Goal: Transaction & Acquisition: Purchase product/service

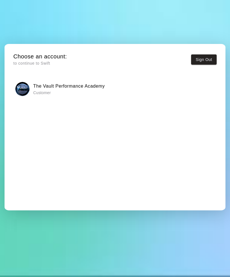
click at [28, 85] on img "button" at bounding box center [22, 89] width 14 height 14
click at [200, 60] on button "Sign Out" at bounding box center [204, 60] width 26 height 11
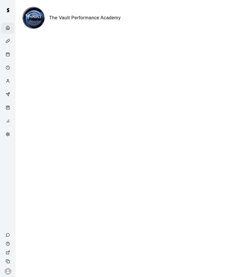
click at [4, 108] on div "Retail" at bounding box center [7, 108] width 13 height 11
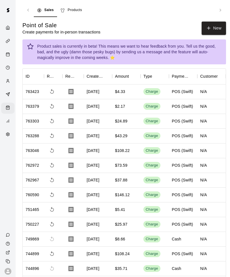
click at [220, 27] on button "New" at bounding box center [214, 28] width 24 height 13
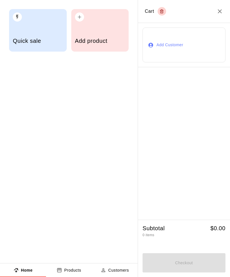
click at [218, 11] on icon "Close" at bounding box center [219, 11] width 7 height 7
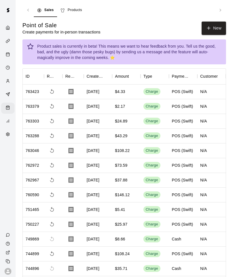
click at [220, 12] on div "Sales Products" at bounding box center [124, 10] width 204 height 14
click at [77, 14] on link "Products" at bounding box center [71, 10] width 28 height 14
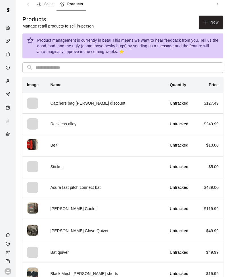
scroll to position [6, 0]
click at [93, 272] on td "Black Mesh Marucci shorts" at bounding box center [105, 274] width 119 height 22
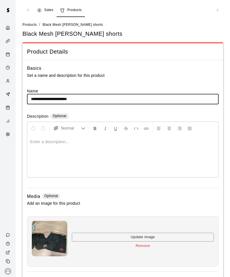
click at [10, 109] on div "Retail" at bounding box center [9, 108] width 7 height 5
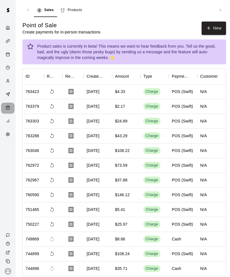
click at [4, 111] on div "Retail" at bounding box center [7, 108] width 13 height 11
click at [11, 83] on div "Customers" at bounding box center [9, 81] width 7 height 5
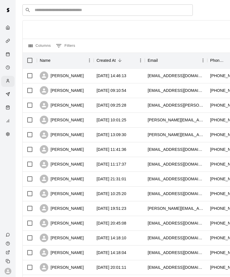
scroll to position [23, 0]
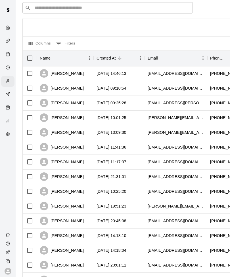
click at [4, 74] on div "Availability" at bounding box center [7, 68] width 13 height 11
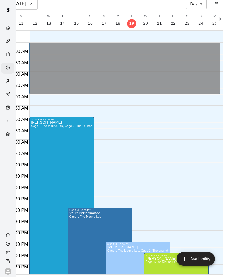
scroll to position [151, 0]
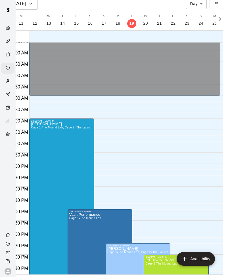
click at [7, 241] on div at bounding box center [8, 138] width 16 height 277
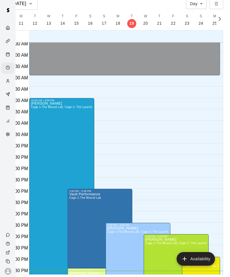
scroll to position [171, 0]
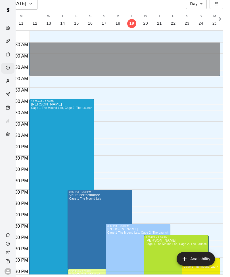
click at [3, 84] on div "Customers" at bounding box center [7, 81] width 13 height 11
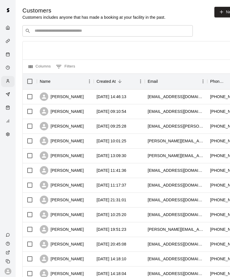
scroll to position [18, 0]
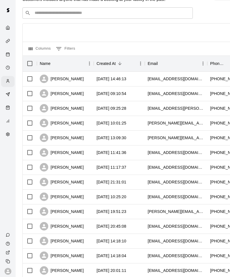
click at [3, 111] on div "Retail" at bounding box center [7, 108] width 13 height 11
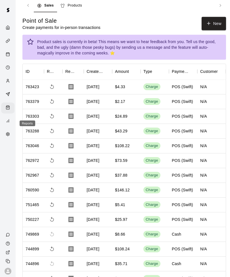
scroll to position [5, 0]
click at [80, 7] on span "Products" at bounding box center [75, 6] width 14 height 6
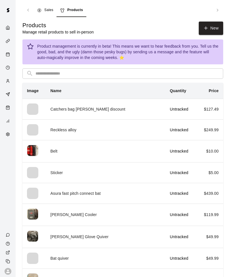
click at [210, 29] on link "New" at bounding box center [211, 28] width 24 height 13
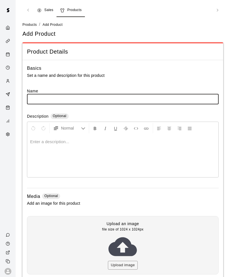
click at [45, 14] on link "Sales" at bounding box center [45, 10] width 23 height 14
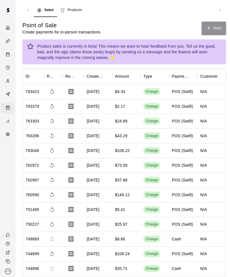
click at [214, 28] on button "New" at bounding box center [214, 28] width 24 height 13
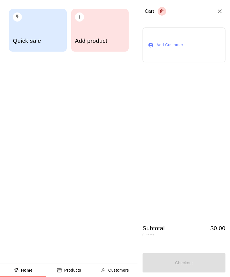
click at [115, 40] on h5 "Add product" at bounding box center [100, 41] width 50 height 8
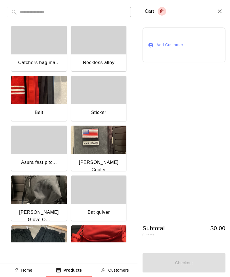
click at [32, 6] on div "​ ​ Catchers bag ma... Reckless alloy Belt Sticker Asura fast pitc... Marucci C…" at bounding box center [69, 125] width 138 height 250
click at [116, 14] on input "text" at bounding box center [73, 12] width 107 height 11
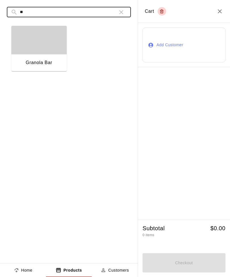
type input "*"
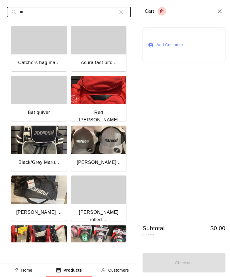
type input "**"
click at [118, 9] on icon "button" at bounding box center [121, 12] width 7 height 7
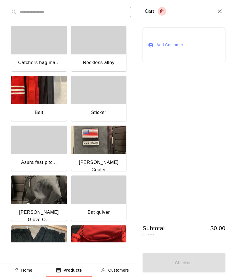
click at [22, 15] on input "text" at bounding box center [73, 12] width 107 height 11
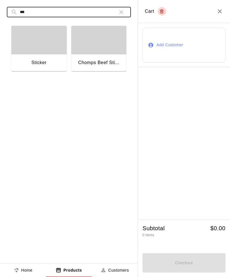
type input "***"
click at [20, 50] on div "button" at bounding box center [38, 40] width 55 height 28
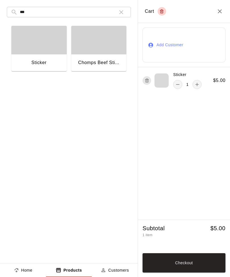
click at [118, 10] on icon "button" at bounding box center [121, 12] width 7 height 7
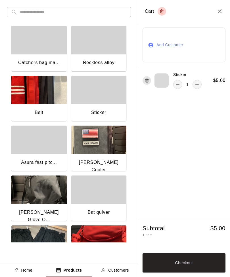
click at [110, 22] on div "Reckless alloy" at bounding box center [97, 46] width 60 height 50
click at [119, 10] on input "text" at bounding box center [73, 12] width 107 height 11
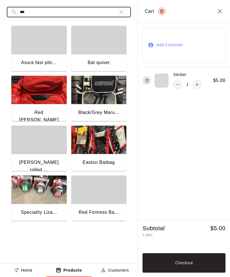
type input "***"
click at [47, 104] on img "button" at bounding box center [38, 90] width 55 height 28
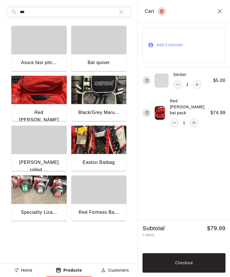
click at [165, 14] on button "Empty cart" at bounding box center [162, 11] width 9 height 9
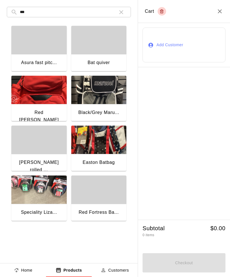
click at [221, 11] on icon "Close" at bounding box center [220, 11] width 4 height 4
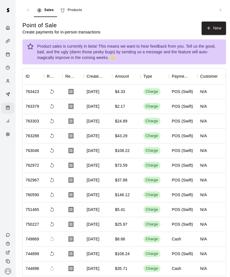
click at [222, 12] on icon "Close" at bounding box center [219, 11] width 7 height 7
click at [9, 60] on div "Calendar" at bounding box center [7, 54] width 13 height 11
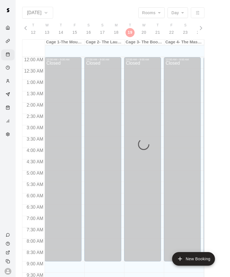
scroll to position [283, 0]
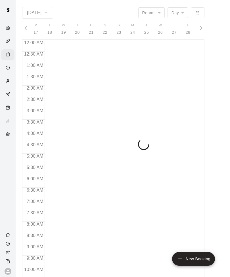
scroll to position [0, 2365]
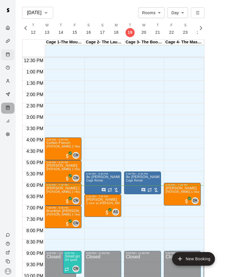
click at [8, 114] on div "Retail" at bounding box center [7, 108] width 13 height 11
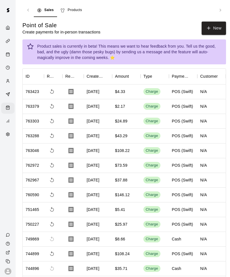
click at [216, 32] on button "New" at bounding box center [214, 28] width 24 height 13
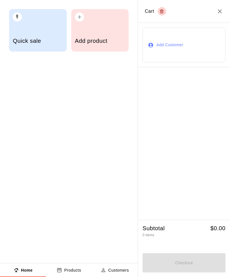
click at [101, 39] on h5 "Add product" at bounding box center [100, 41] width 50 height 8
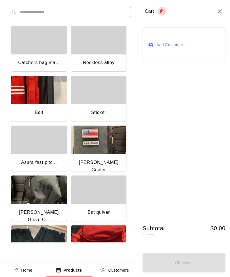
click at [119, 15] on input "text" at bounding box center [73, 12] width 107 height 11
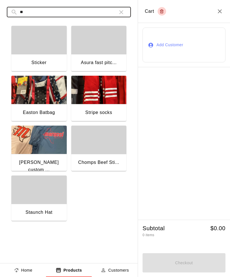
type input "**"
click at [56, 59] on div "Sticker" at bounding box center [38, 63] width 55 height 18
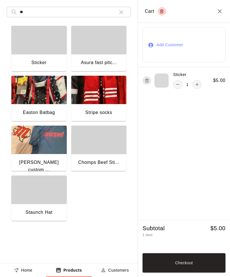
click at [130, 8] on div "​ ** ​" at bounding box center [69, 12] width 124 height 11
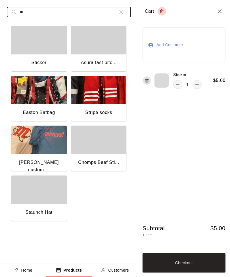
click at [124, 16] on button "button" at bounding box center [121, 12] width 11 height 11
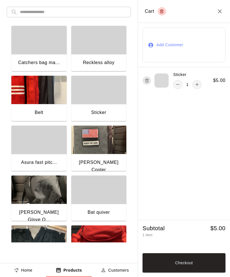
click at [116, 15] on input "text" at bounding box center [73, 12] width 107 height 11
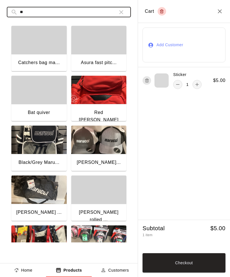
type input "**"
click at [111, 92] on img "button" at bounding box center [98, 90] width 55 height 28
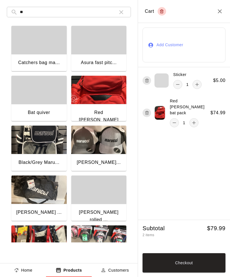
click at [122, 14] on icon "button" at bounding box center [121, 12] width 7 height 7
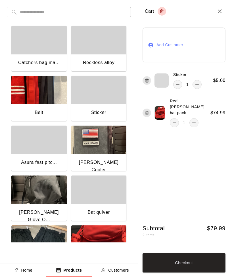
click at [119, 17] on input "text" at bounding box center [73, 12] width 107 height 11
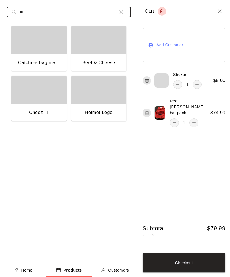
type input "*"
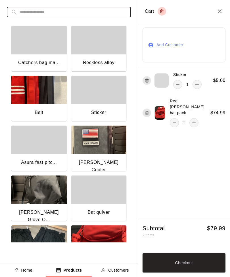
scroll to position [3, 0]
click at [125, 14] on input "text" at bounding box center [73, 12] width 107 height 11
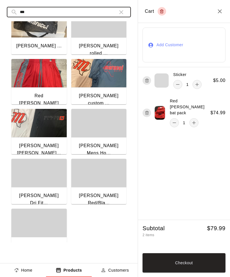
scroll to position [216, 0]
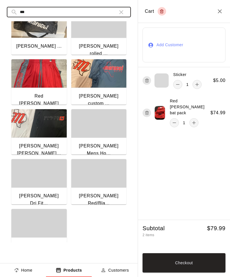
type input "***"
click at [53, 179] on div "button" at bounding box center [38, 173] width 55 height 28
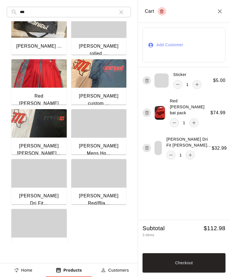
click at [114, 82] on img "button" at bounding box center [98, 73] width 55 height 28
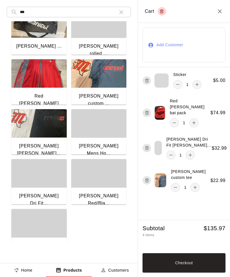
click at [180, 183] on button "remove" at bounding box center [175, 187] width 9 height 9
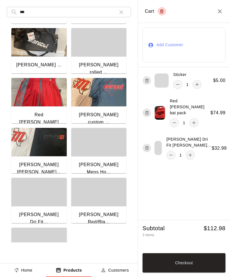
scroll to position [189, 0]
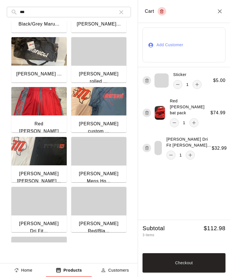
click at [195, 267] on button "Checkout" at bounding box center [184, 263] width 83 height 19
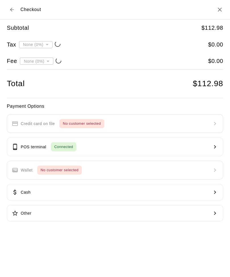
scroll to position [0, 0]
type input "**********"
click at [24, 149] on p "POS terminal" at bounding box center [34, 147] width 26 height 6
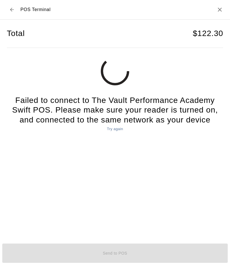
click at [120, 128] on button "Try again" at bounding box center [114, 129] width 19 height 9
click at [120, 125] on button "Try again" at bounding box center [114, 129] width 19 height 9
click at [218, 12] on icon "Close" at bounding box center [219, 9] width 7 height 7
click at [220, 11] on icon "Close" at bounding box center [219, 9] width 7 height 7
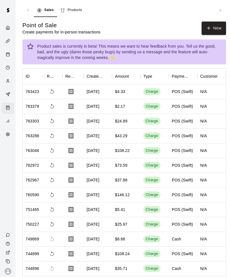
click at [216, 28] on button "New" at bounding box center [214, 28] width 24 height 13
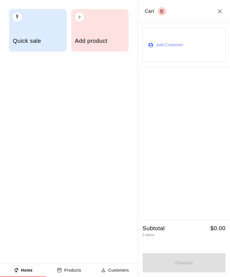
click at [107, 29] on div "Add product" at bounding box center [100, 30] width 58 height 43
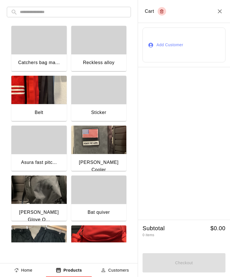
click at [113, 14] on input "text" at bounding box center [73, 12] width 107 height 11
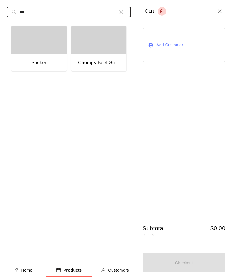
type input "***"
click at [44, 58] on div "Sticker" at bounding box center [38, 63] width 55 height 18
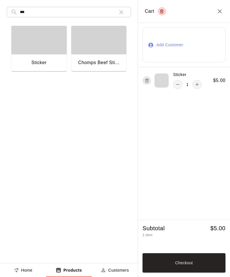
click at [123, 13] on icon "button" at bounding box center [121, 12] width 7 height 7
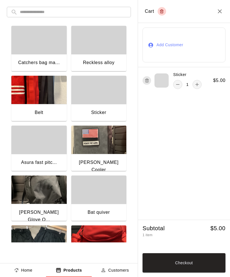
click at [101, 17] on input "text" at bounding box center [73, 12] width 107 height 11
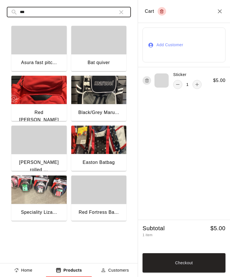
type input "***"
click at [43, 100] on img "button" at bounding box center [38, 90] width 55 height 28
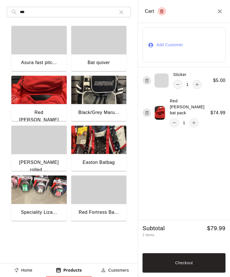
click at [126, 12] on button "button" at bounding box center [121, 12] width 11 height 11
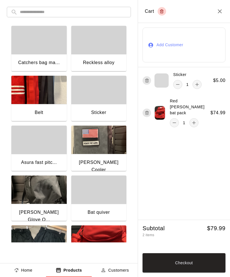
click at [103, 16] on input "text" at bounding box center [73, 12] width 107 height 11
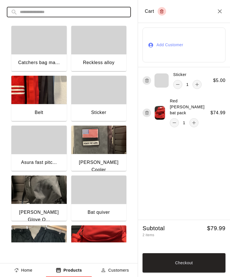
type input "*"
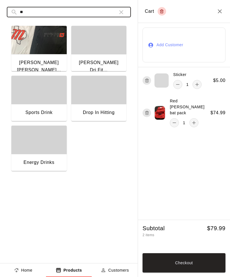
type input "**"
click at [104, 55] on div "Marucci Dri Fit..." at bounding box center [98, 67] width 55 height 26
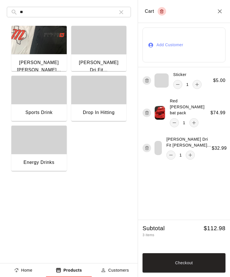
click at [199, 265] on button "Checkout" at bounding box center [184, 263] width 83 height 19
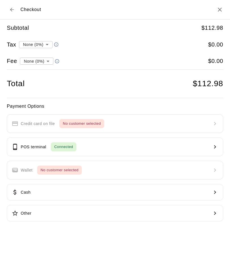
type input "**********"
click at [208, 145] on button "POS terminal Connected" at bounding box center [115, 147] width 216 height 19
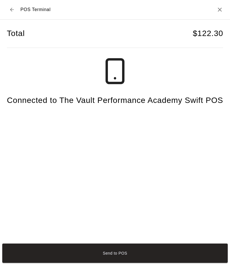
click at [169, 263] on button "Send to POS" at bounding box center [114, 253] width 225 height 19
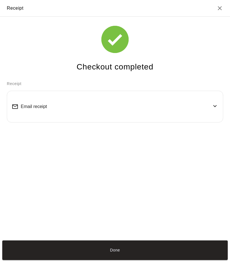
click at [197, 260] on button "Done" at bounding box center [114, 250] width 225 height 19
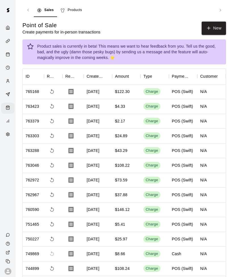
click at [183, 260] on button "Done" at bounding box center [114, 250] width 225 height 19
